Goal: Task Accomplishment & Management: Use online tool/utility

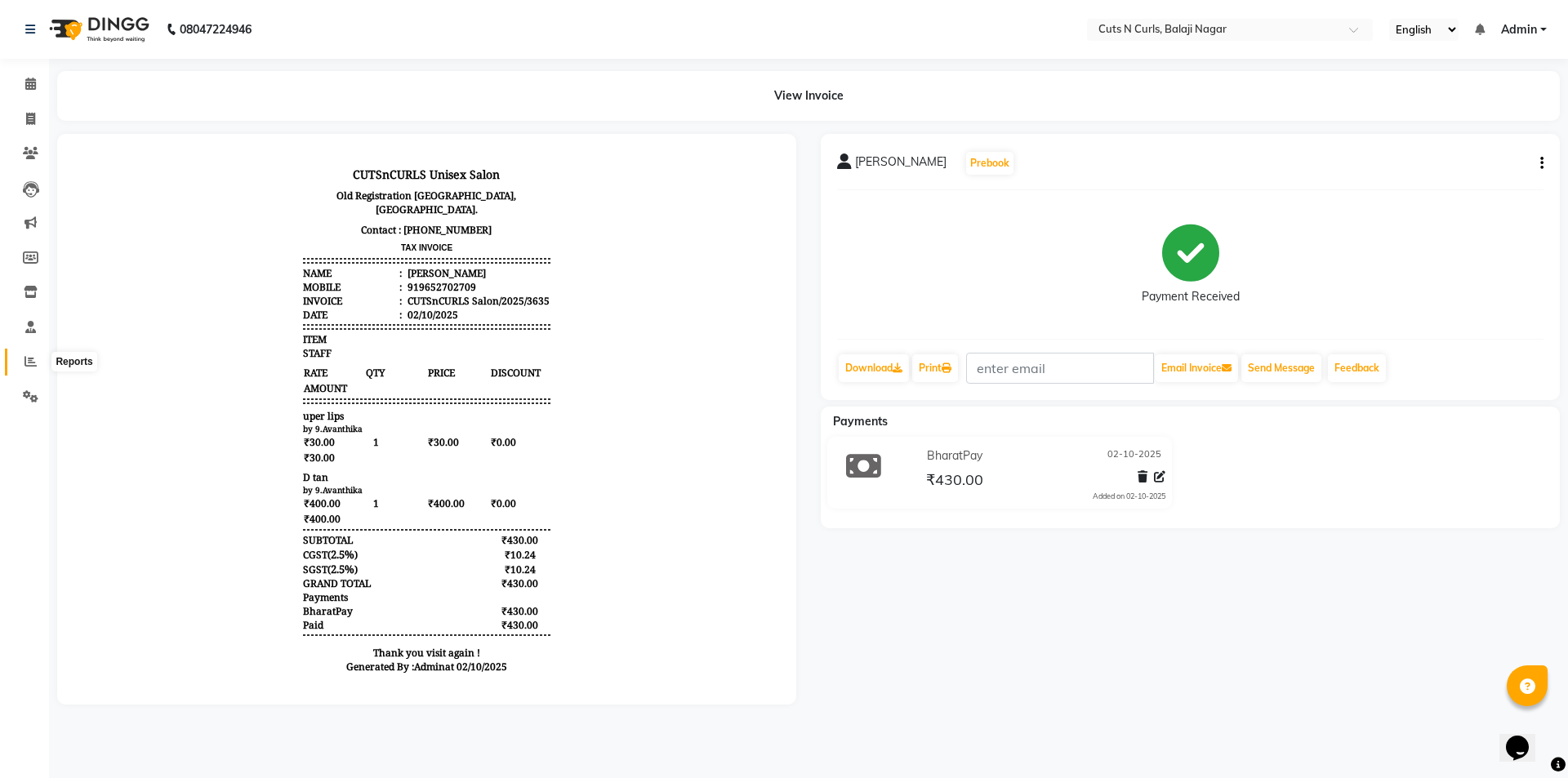
click at [30, 354] on span at bounding box center [31, 361] width 29 height 18
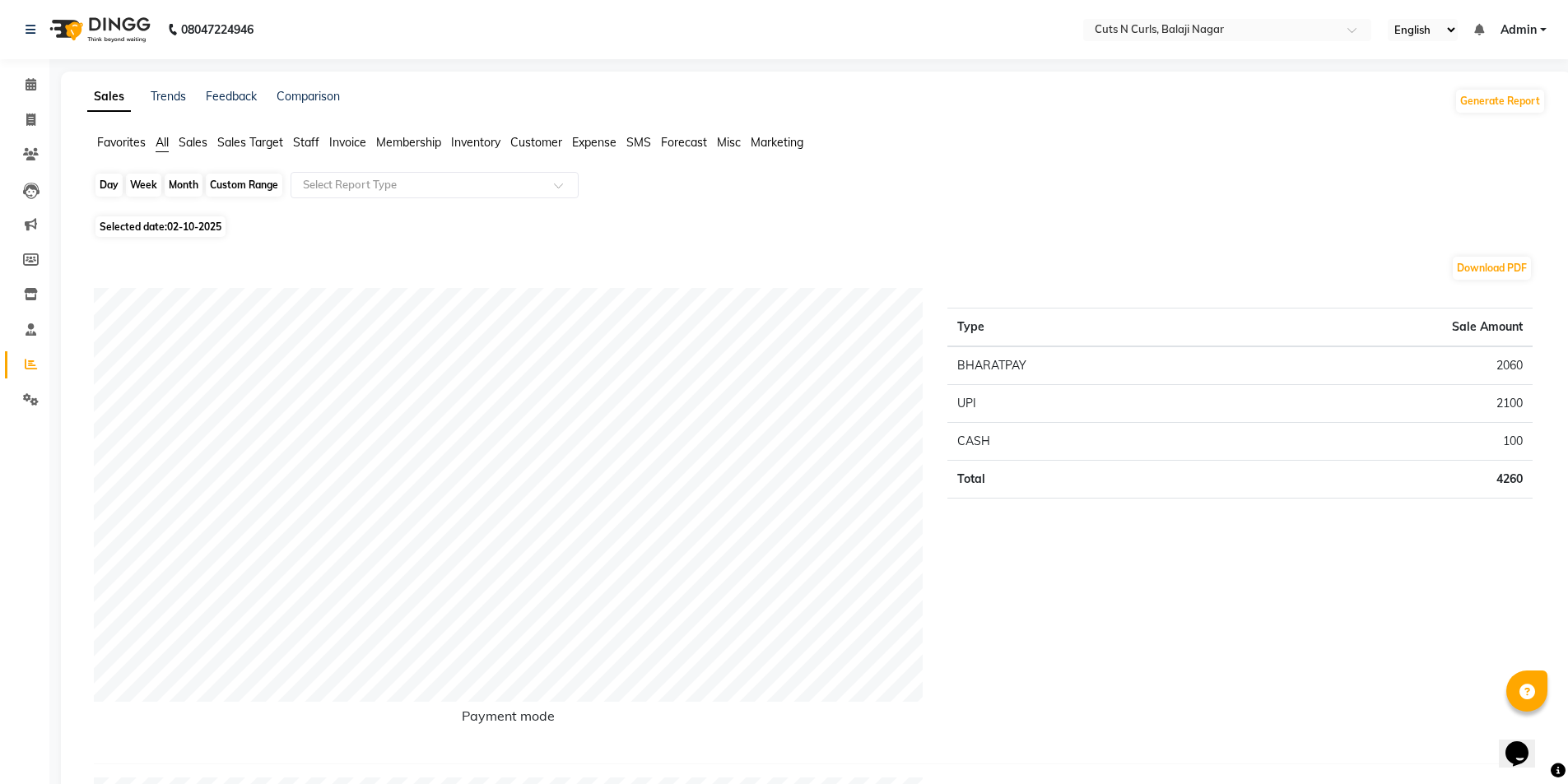
click at [101, 179] on div "Day" at bounding box center [109, 185] width 27 height 23
select select "10"
select select "2025"
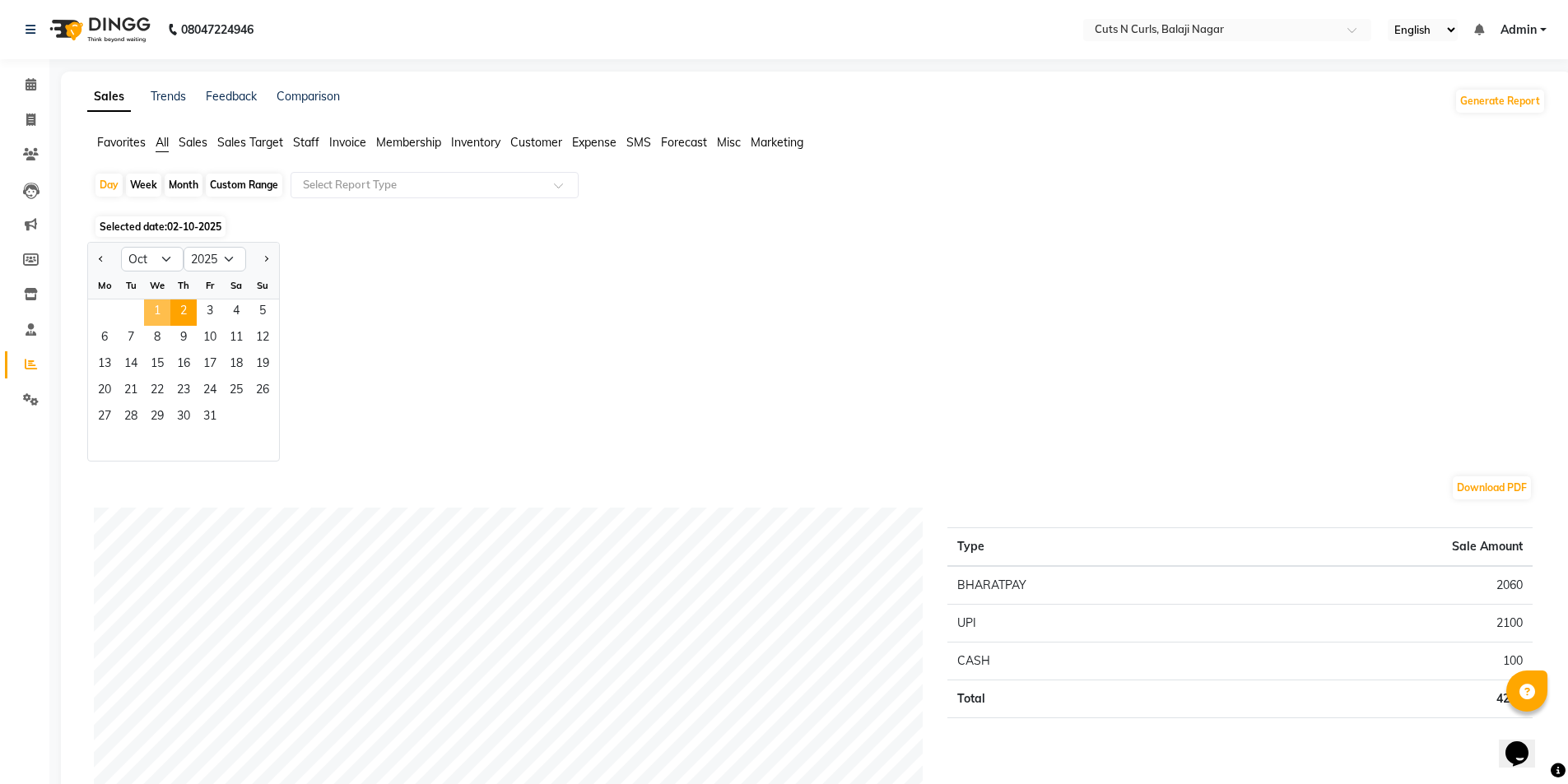
click at [161, 303] on span "1" at bounding box center [157, 313] width 27 height 27
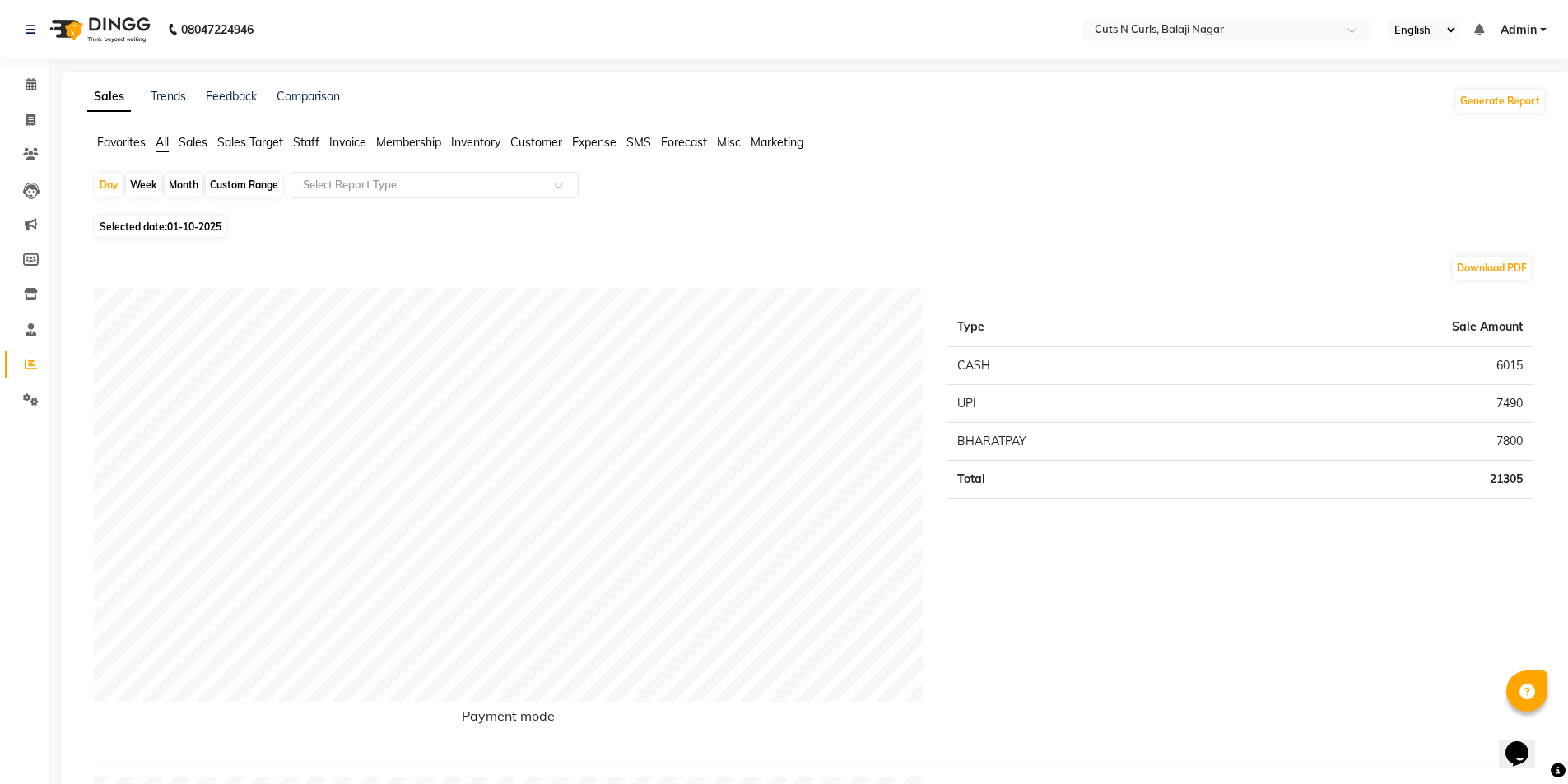
click at [188, 186] on div "Month" at bounding box center [183, 185] width 38 height 23
select select "10"
select select "2025"
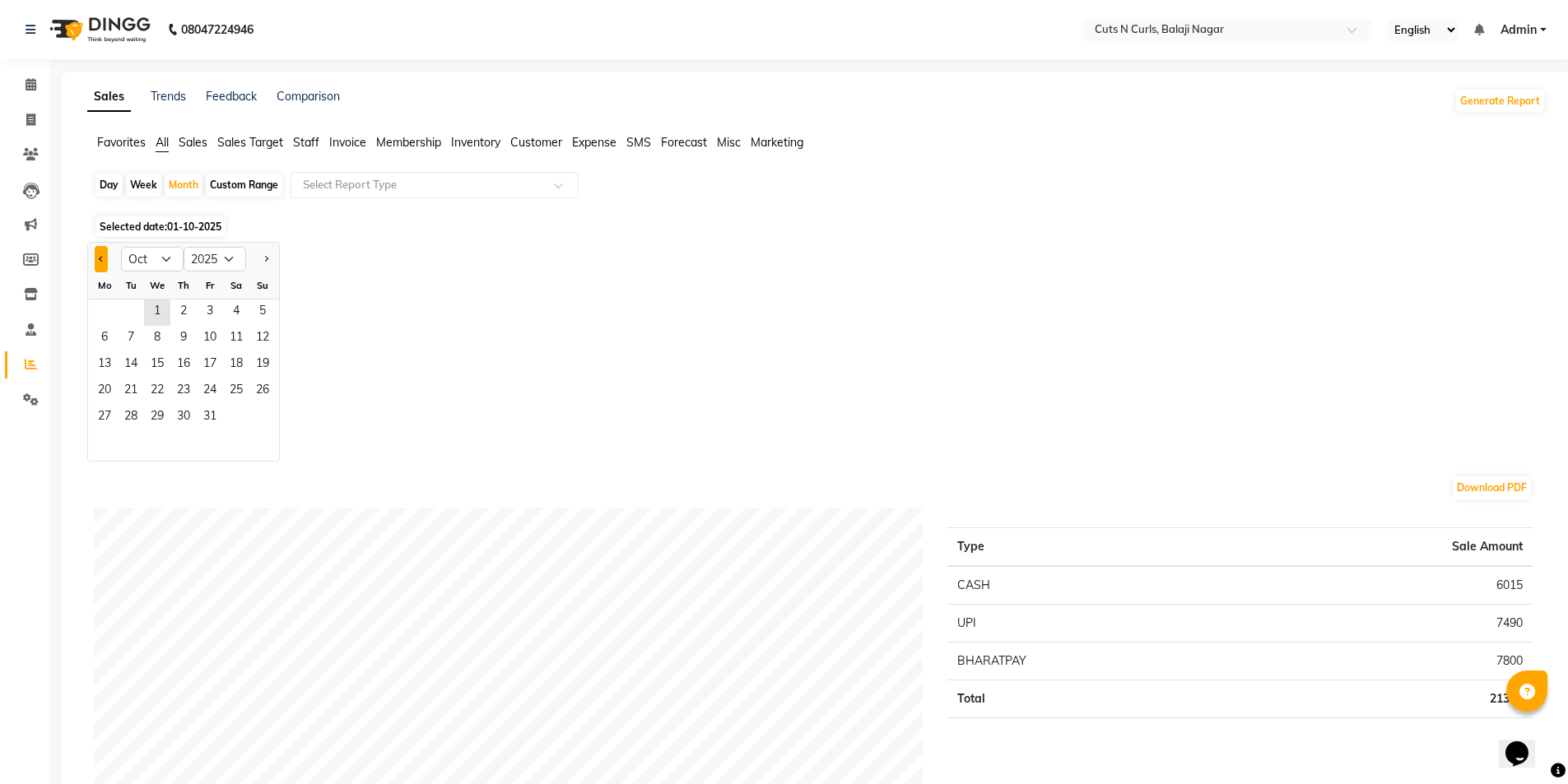
click at [103, 255] on button "Previous month" at bounding box center [101, 259] width 13 height 27
select select "9"
click at [143, 248] on select "Jan Feb Mar Apr May Jun [DATE] Aug Sep Oct Nov Dec" at bounding box center [152, 259] width 63 height 25
click at [436, 373] on div "Jan Feb Mar Apr May Jun [DATE] Aug Sep Oct Nov [DATE] 2016 2017 2018 2019 2020 …" at bounding box center [816, 352] width 1458 height 219
click at [105, 308] on span "1" at bounding box center [104, 313] width 27 height 27
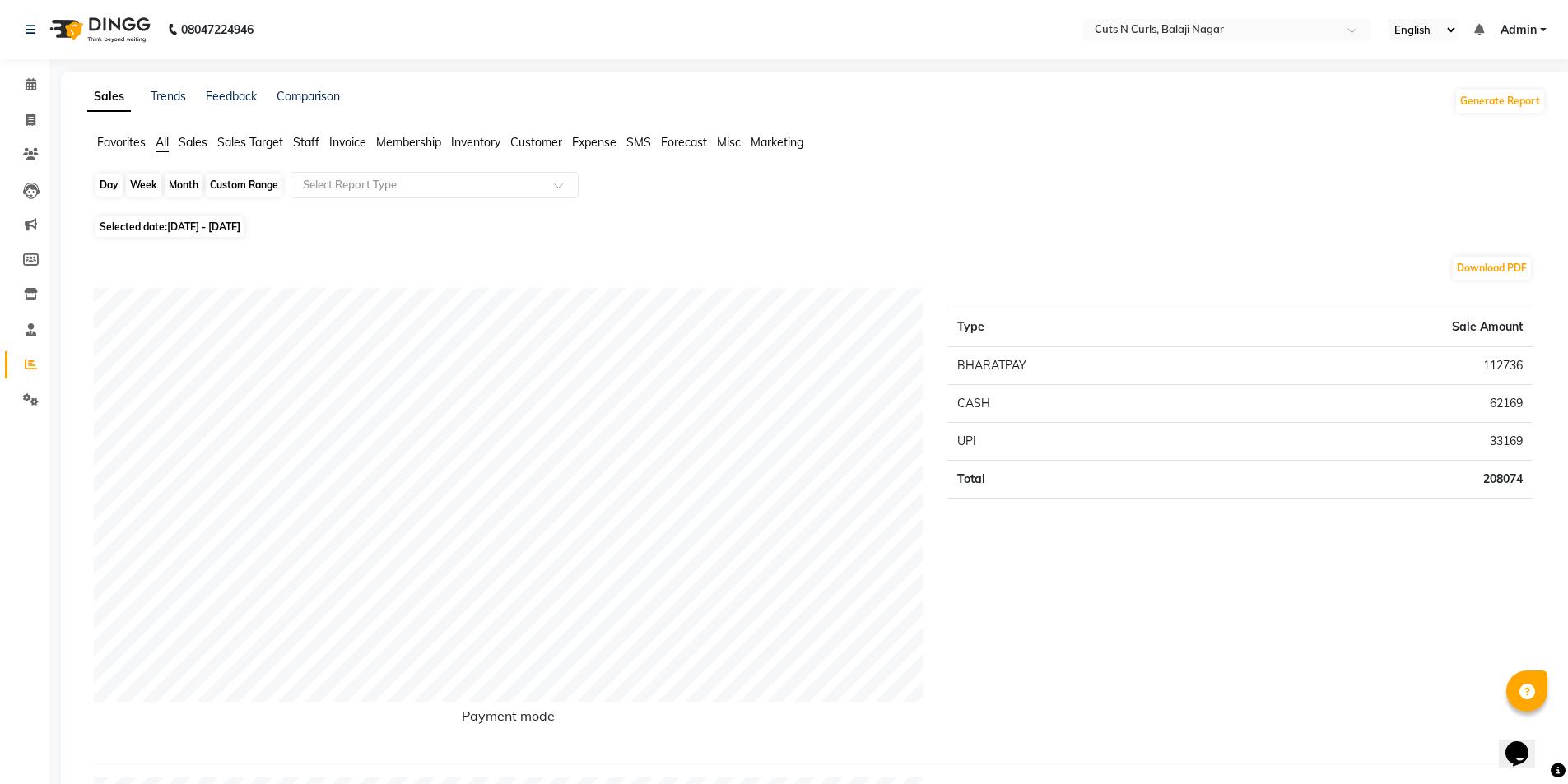
click at [200, 186] on div "Month" at bounding box center [183, 185] width 38 height 23
select select "9"
select select "2025"
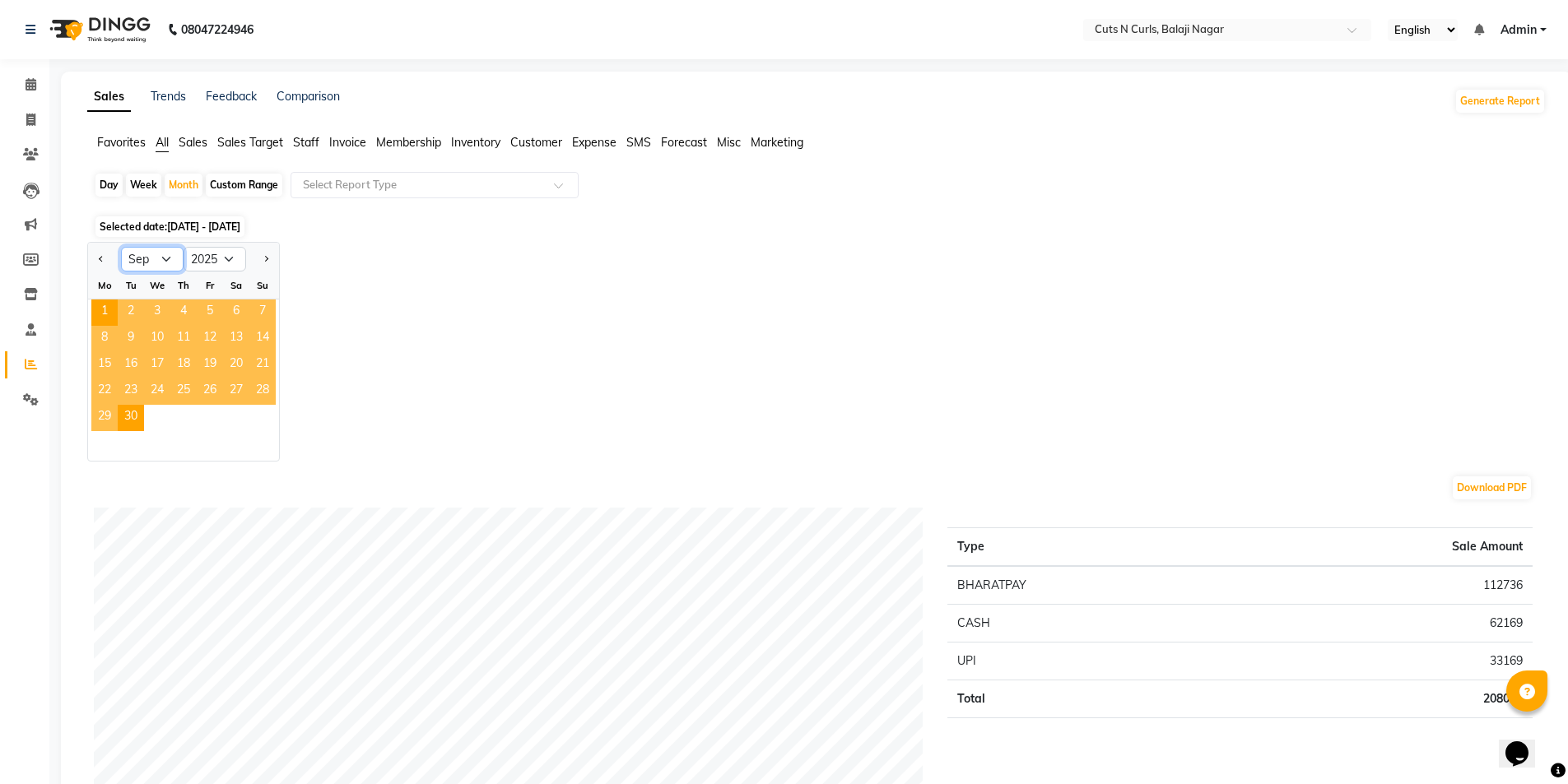
click at [172, 257] on select "Jan Feb Mar Apr May Jun [DATE] Aug Sep Oct Nov Dec" at bounding box center [152, 259] width 63 height 25
click at [226, 259] on select "2015 2016 2017 2018 2019 2020 2021 2022 2023 2024 2025 2026 2027 2028 2029 2030…" at bounding box center [215, 259] width 63 height 25
click at [168, 250] on select "Jan Feb Mar Apr May Jun [DATE] Aug Sep Oct Nov Dec" at bounding box center [152, 259] width 63 height 25
click at [675, 402] on div "Jan Feb Mar Apr May Jun [DATE] Aug Sep Oct Nov [DATE] 2016 2017 2018 2019 2020 …" at bounding box center [816, 352] width 1458 height 219
click at [106, 256] on button "Previous month" at bounding box center [101, 259] width 13 height 27
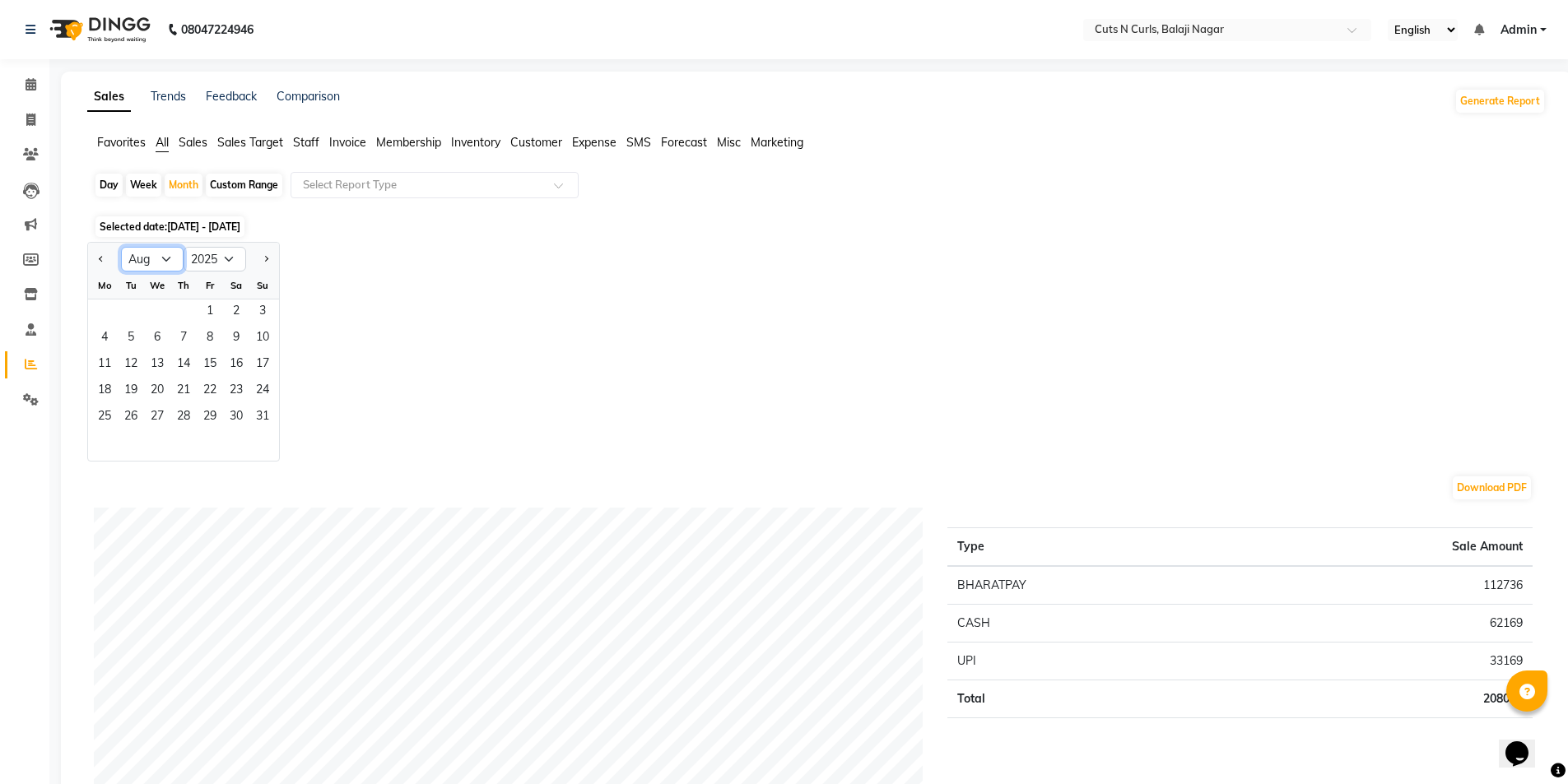
click at [162, 256] on select "Jan Feb Mar Apr May Jun [DATE] Aug Sep Oct Nov Dec" at bounding box center [152, 259] width 63 height 25
select select "10"
click at [121, 247] on select "Jan Feb Mar Apr May Jun [DATE] Aug Sep Oct Nov Dec" at bounding box center [152, 259] width 63 height 25
click at [166, 305] on span "1" at bounding box center [157, 313] width 27 height 27
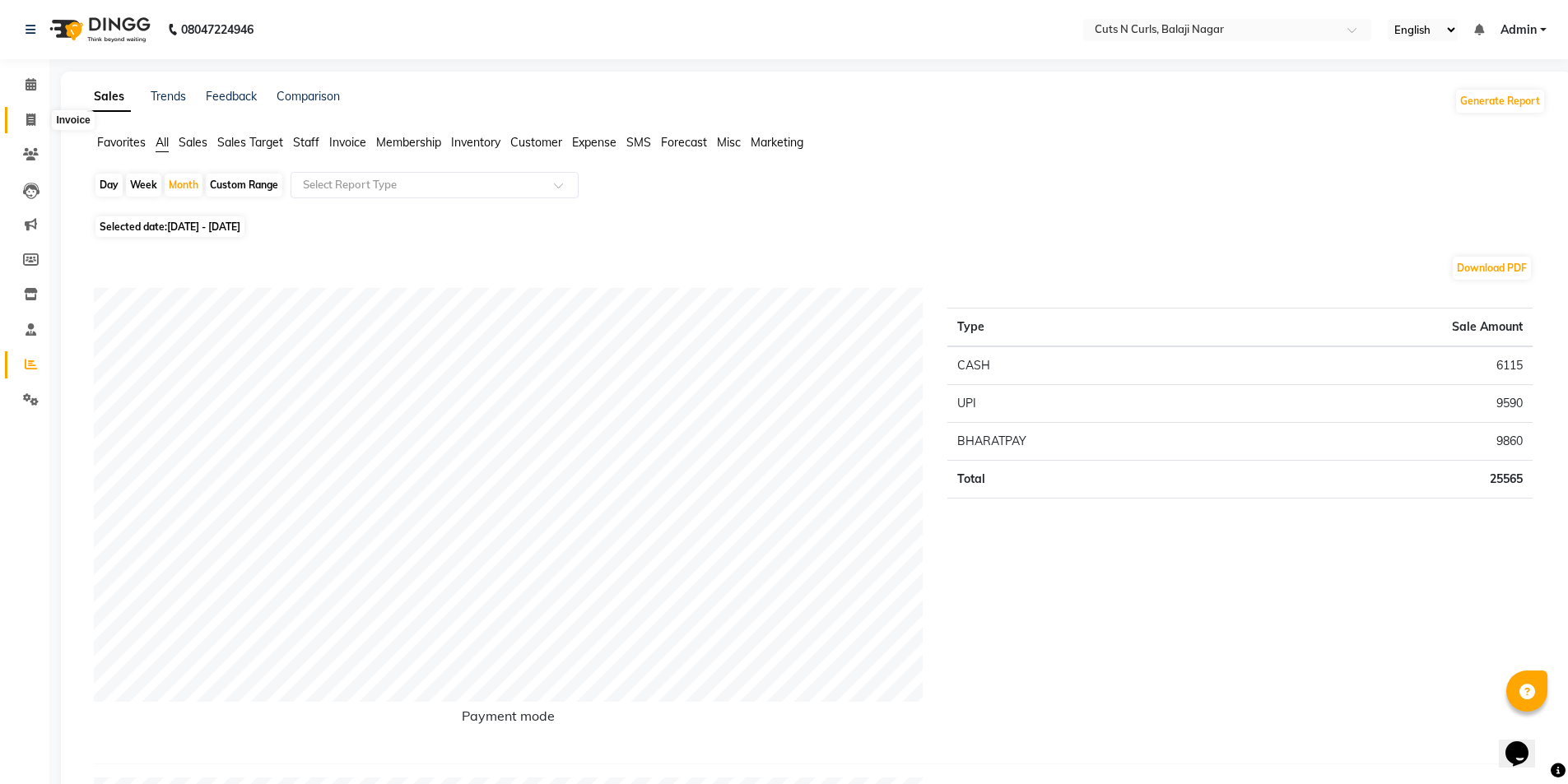
click at [36, 119] on span at bounding box center [31, 120] width 29 height 19
select select "service"
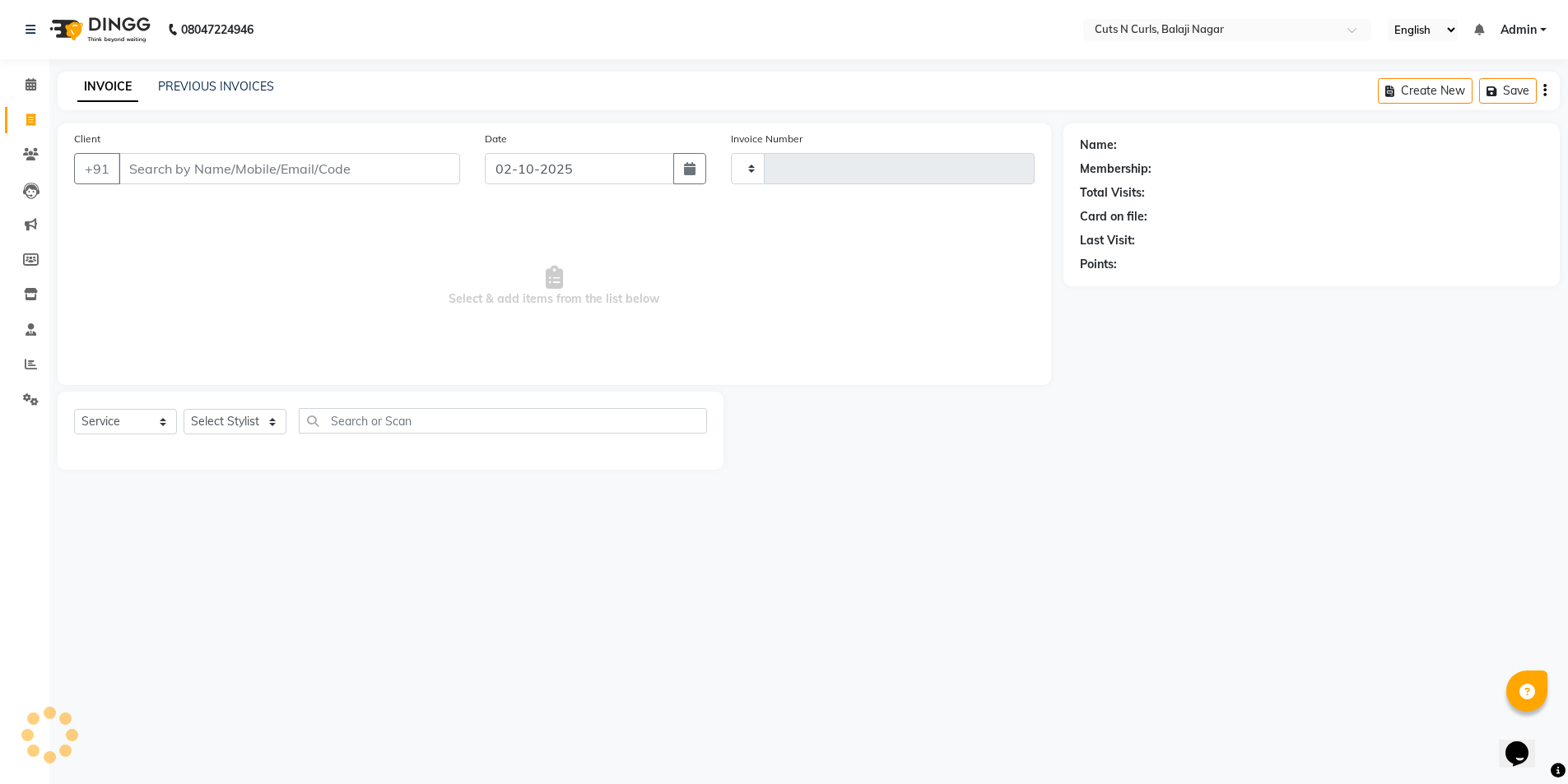
type input "3636"
select select "5645"
click at [25, 365] on icon at bounding box center [31, 364] width 12 height 12
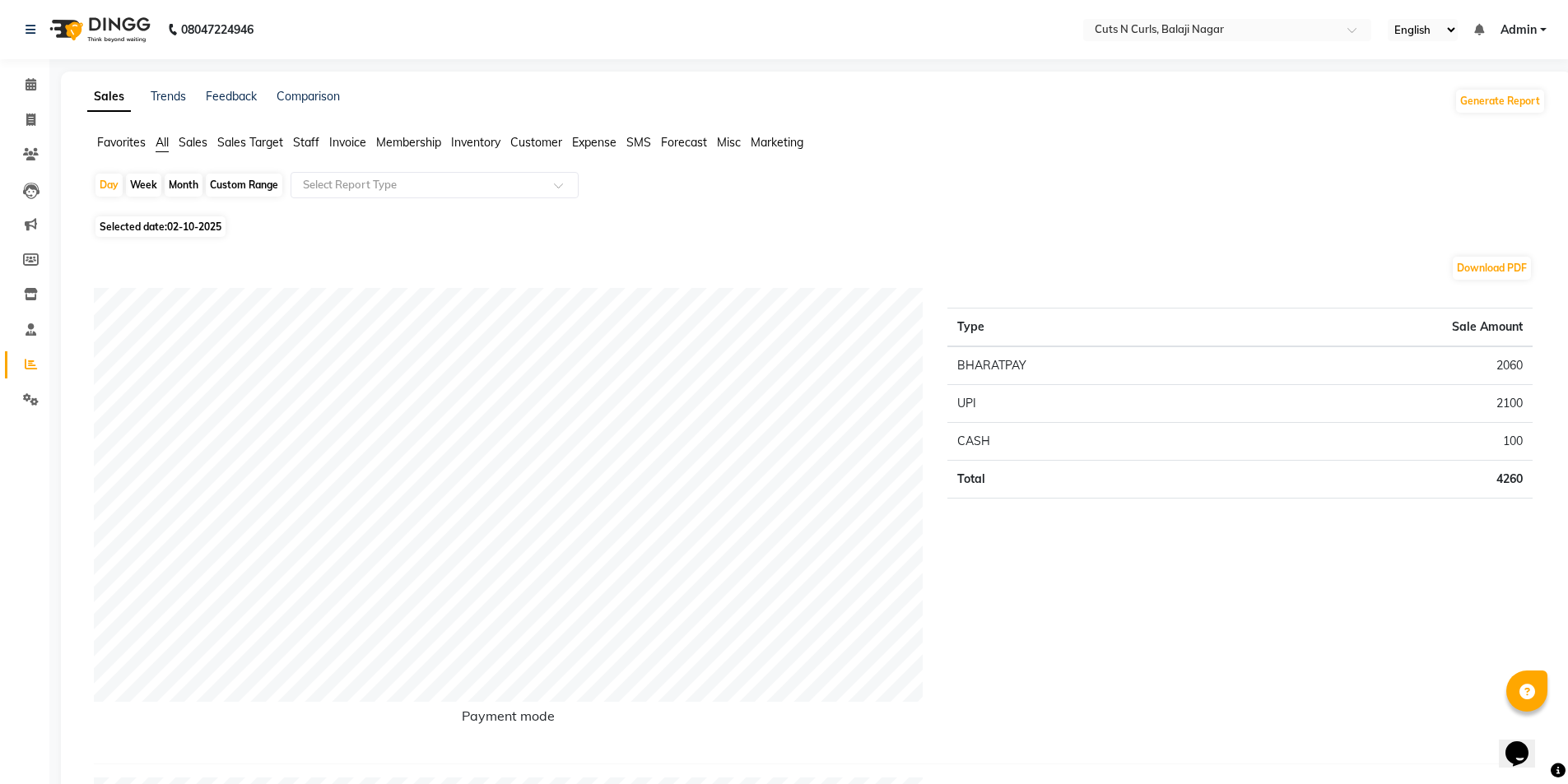
scroll to position [329, 0]
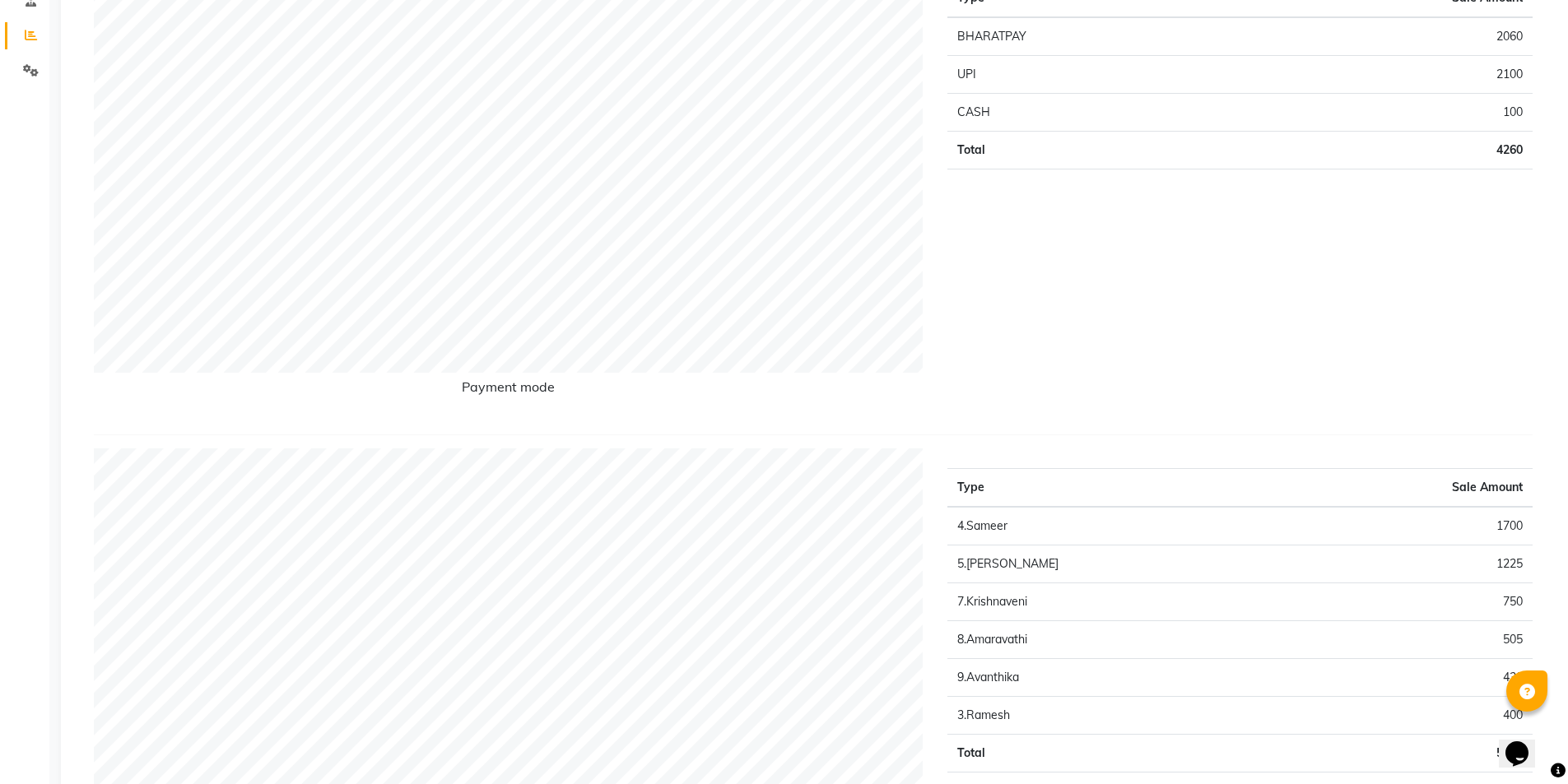
click at [1340, 524] on td "1700" at bounding box center [1407, 526] width 250 height 39
click at [1541, 517] on div "Type Sale Amount 4.Sameer 1700 5.[PERSON_NAME] 1225 7.Krishnaveni 750 8.Amarava…" at bounding box center [1240, 679] width 610 height 462
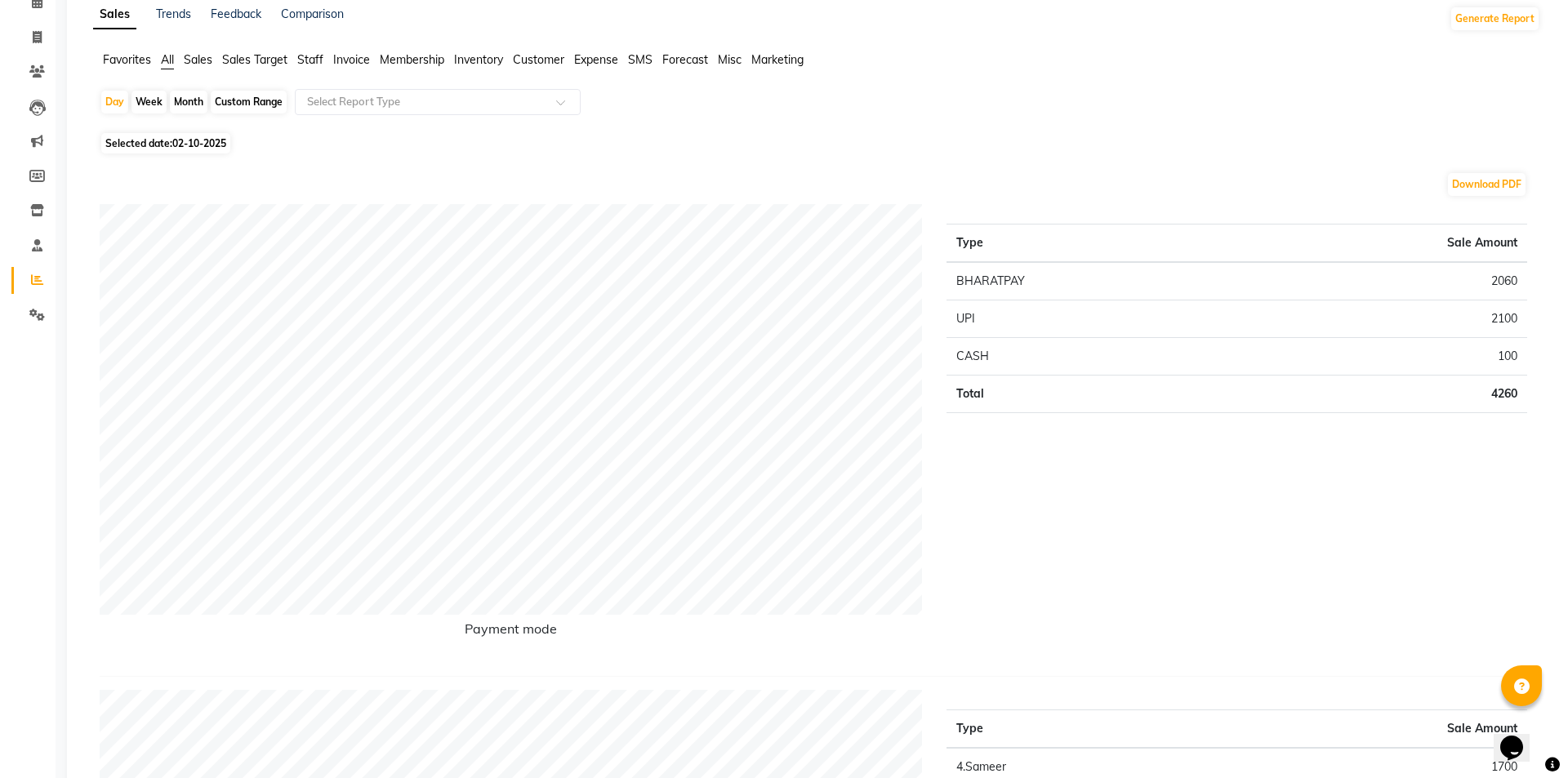
scroll to position [0, 0]
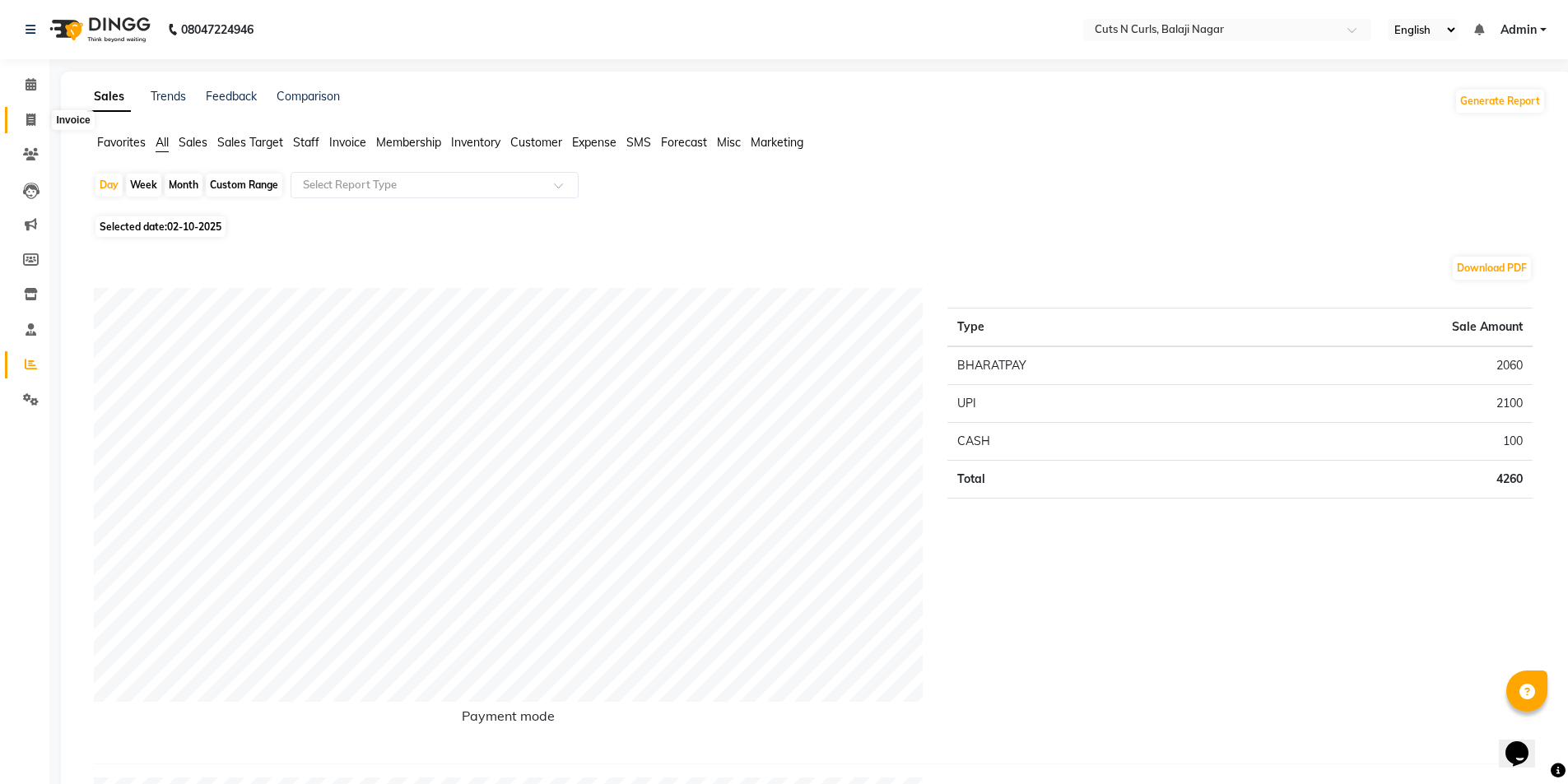
click at [20, 111] on span at bounding box center [31, 120] width 29 height 19
select select "service"
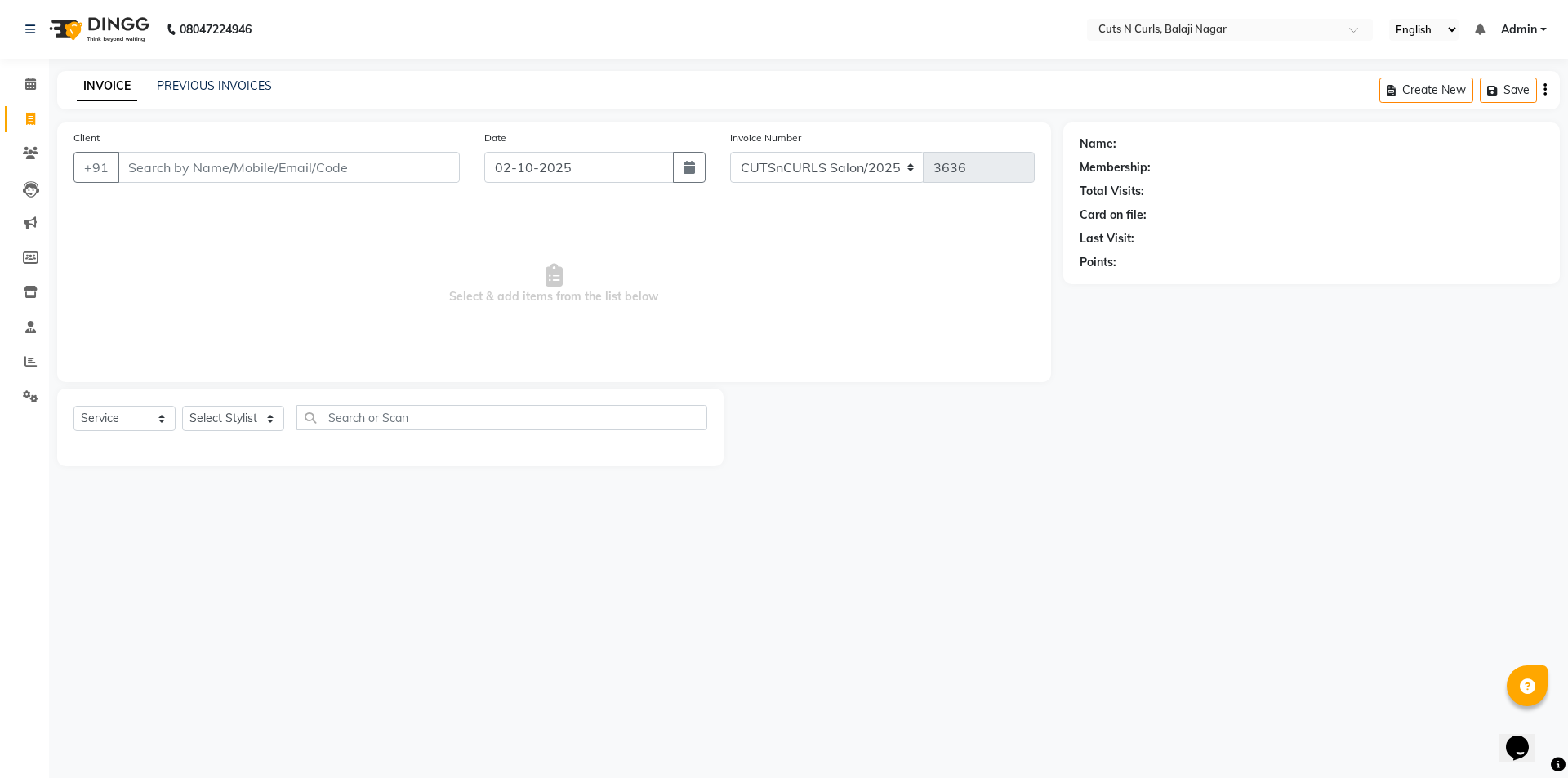
click at [21, 111] on span at bounding box center [31, 119] width 29 height 18
select select "service"
type input "3636"
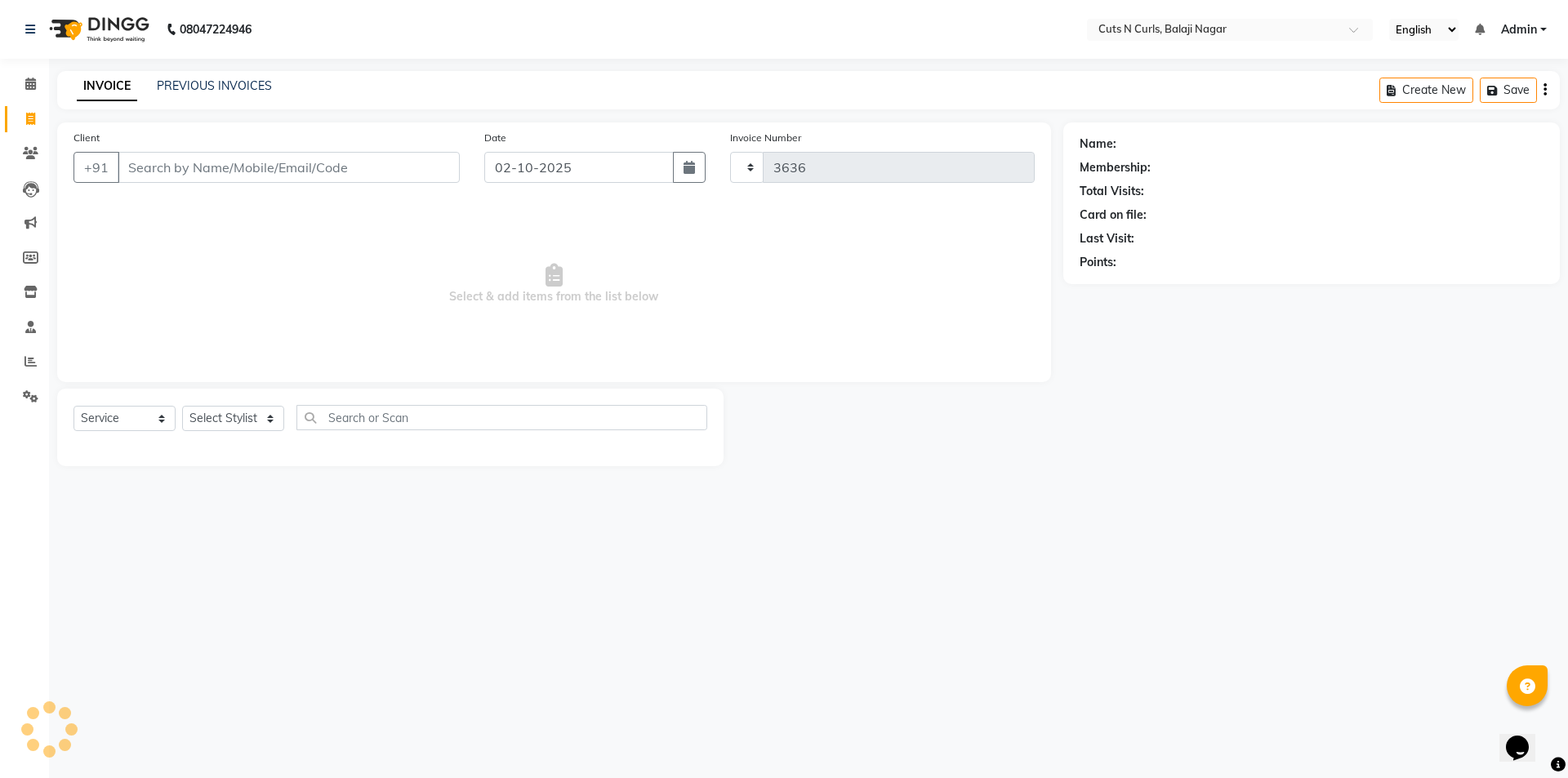
select select "5645"
